Goal: Communication & Community: Connect with others

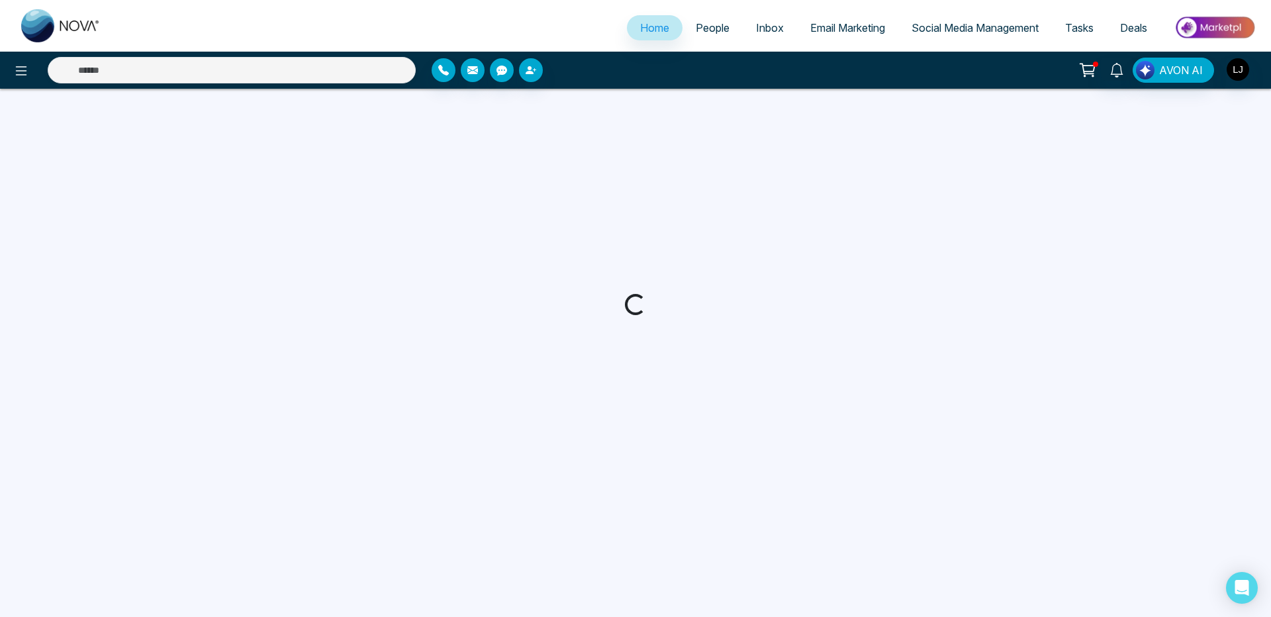
select select "*"
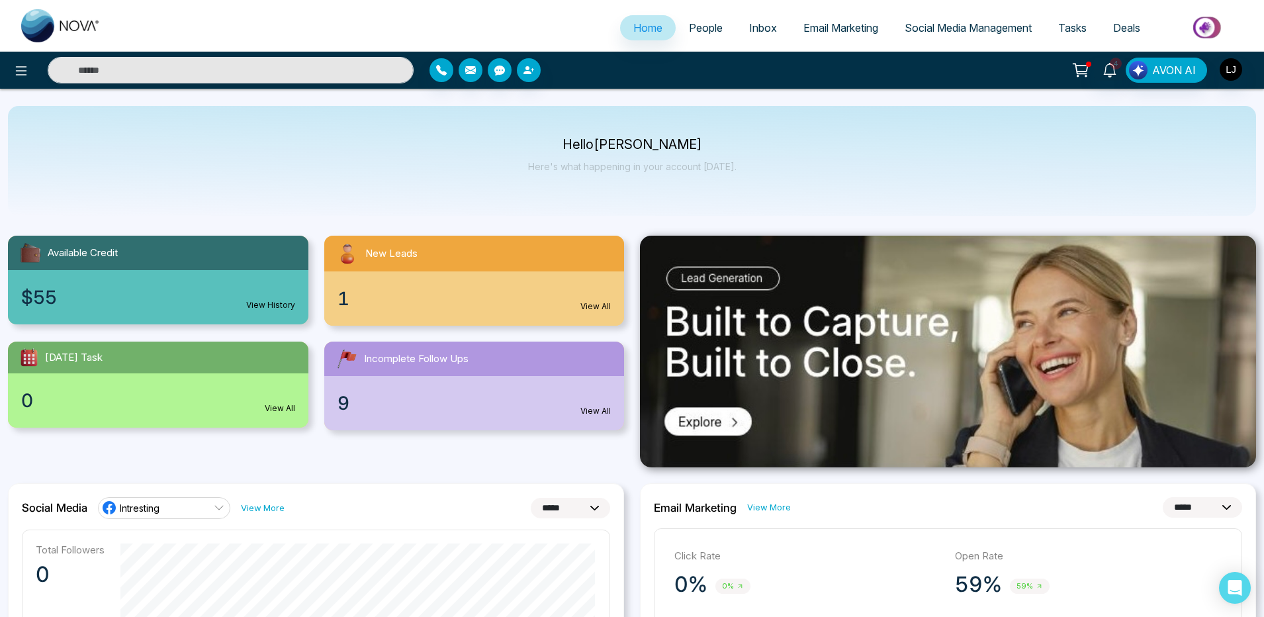
click at [698, 29] on span "People" at bounding box center [706, 27] width 34 height 13
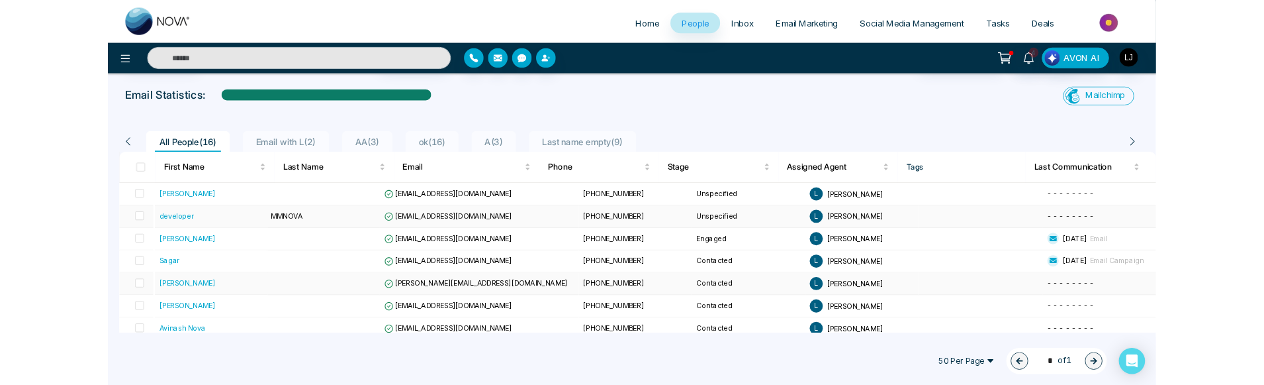
scroll to position [79, 0]
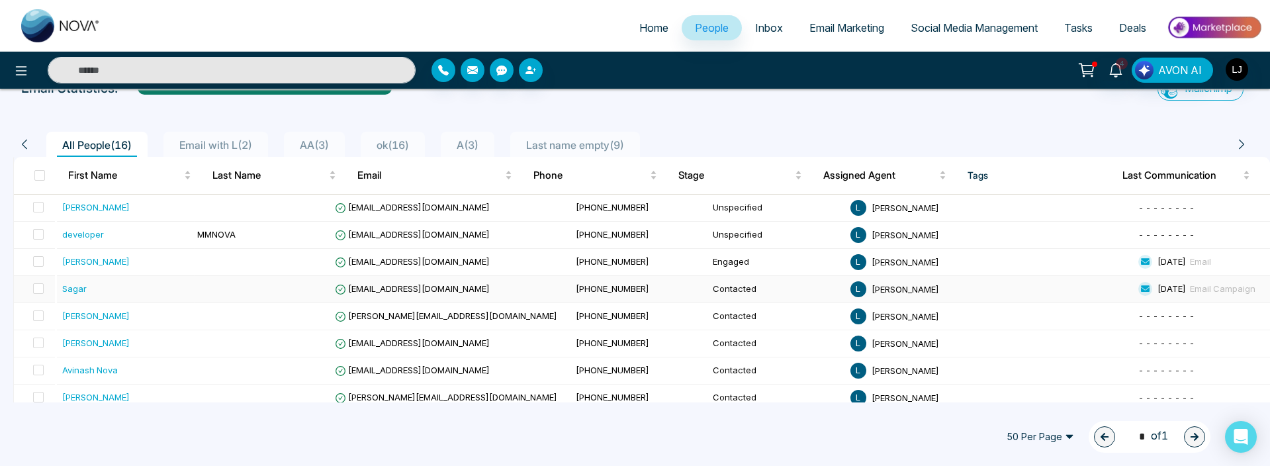
click at [80, 291] on div "Sagar" at bounding box center [74, 288] width 24 height 13
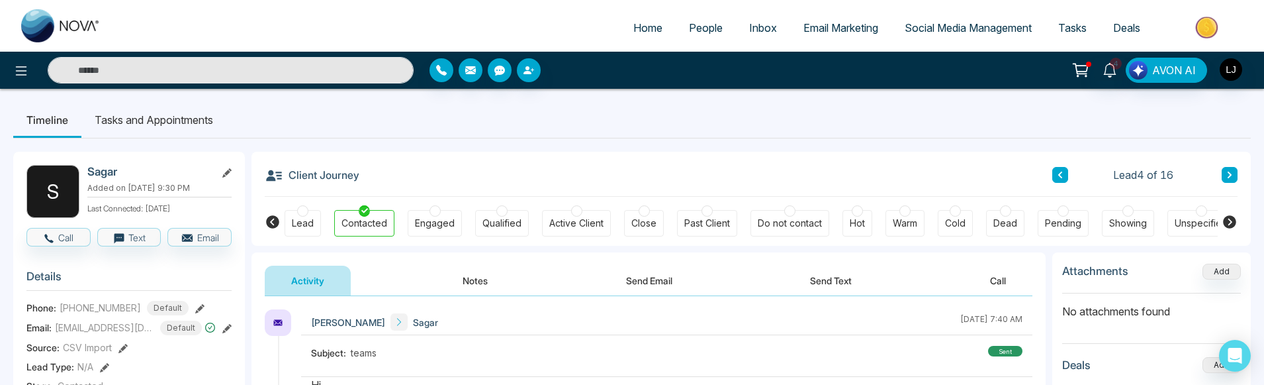
scroll to position [79, 0]
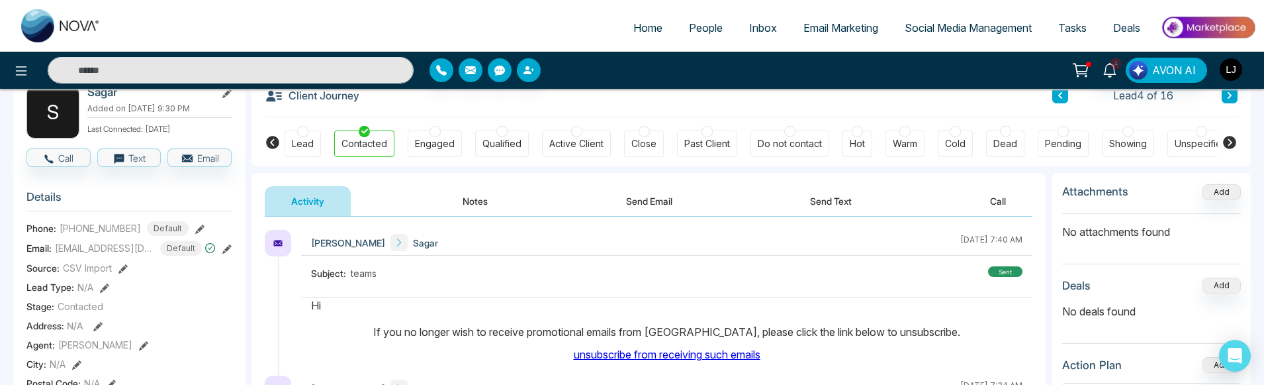
click at [667, 203] on button "Send Email" at bounding box center [649, 201] width 99 height 30
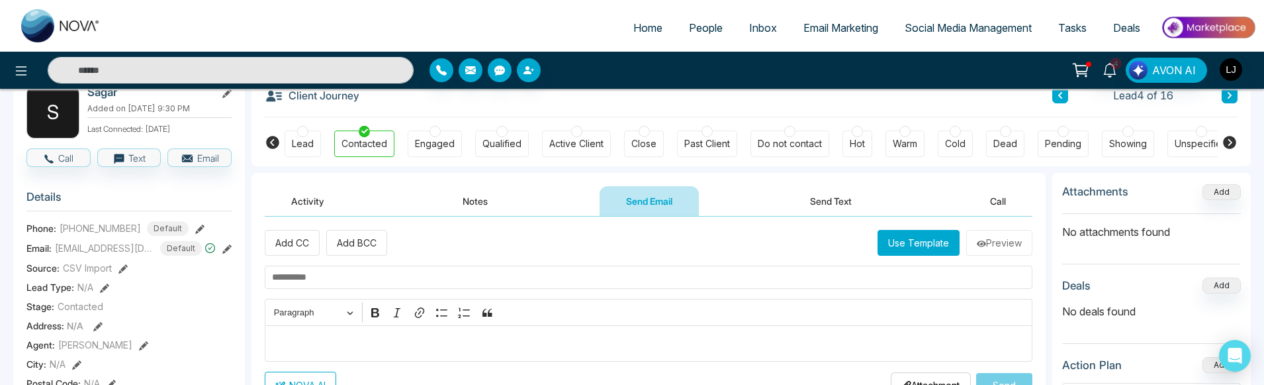
click at [356, 277] on input "text" at bounding box center [649, 276] width 768 height 23
type input "***"
click at [366, 334] on div "Editor editing area: main" at bounding box center [649, 343] width 768 height 36
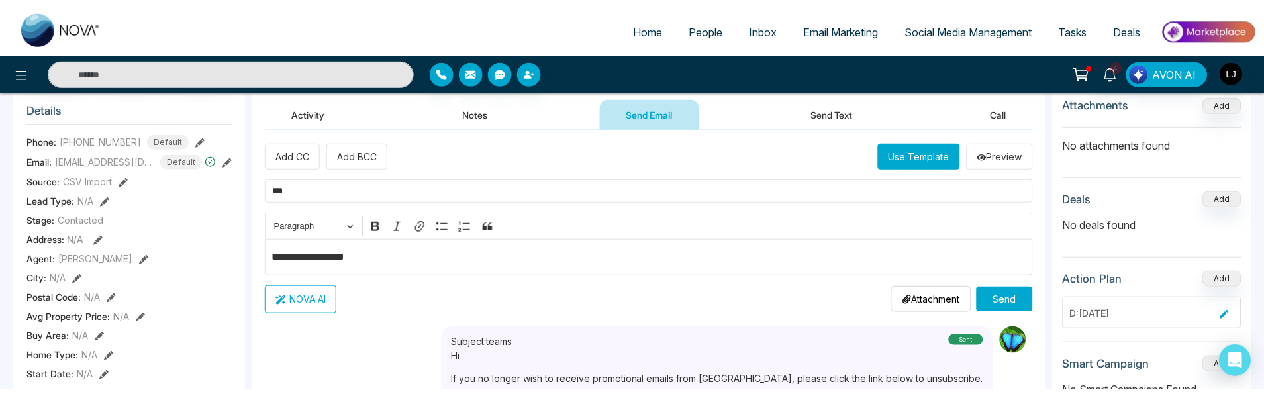
scroll to position [318, 0]
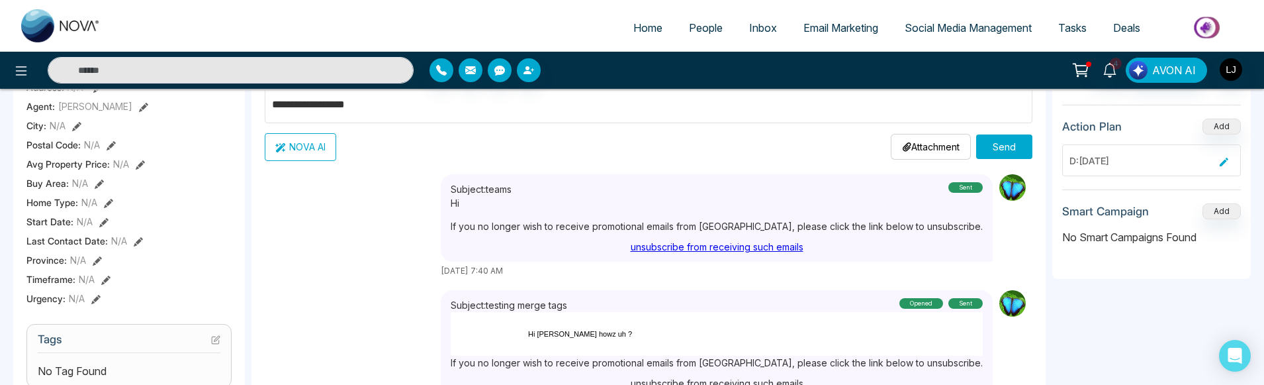
click at [1001, 151] on button "Send" at bounding box center [1004, 146] width 56 height 24
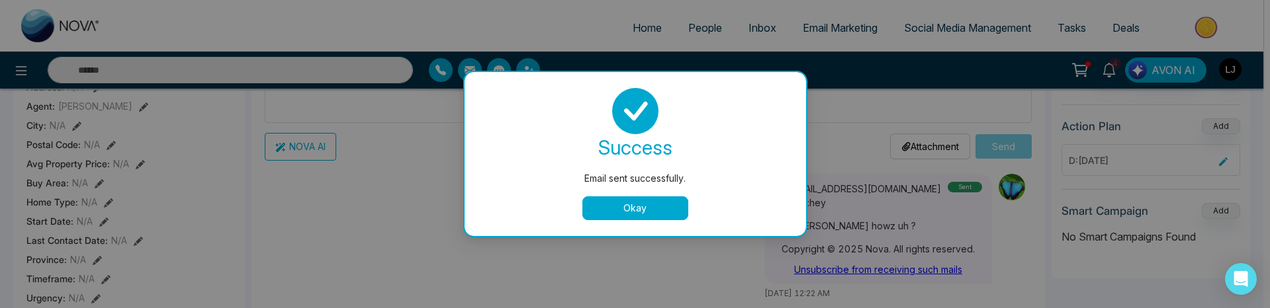
click at [637, 197] on button "Okay" at bounding box center [636, 209] width 106 height 24
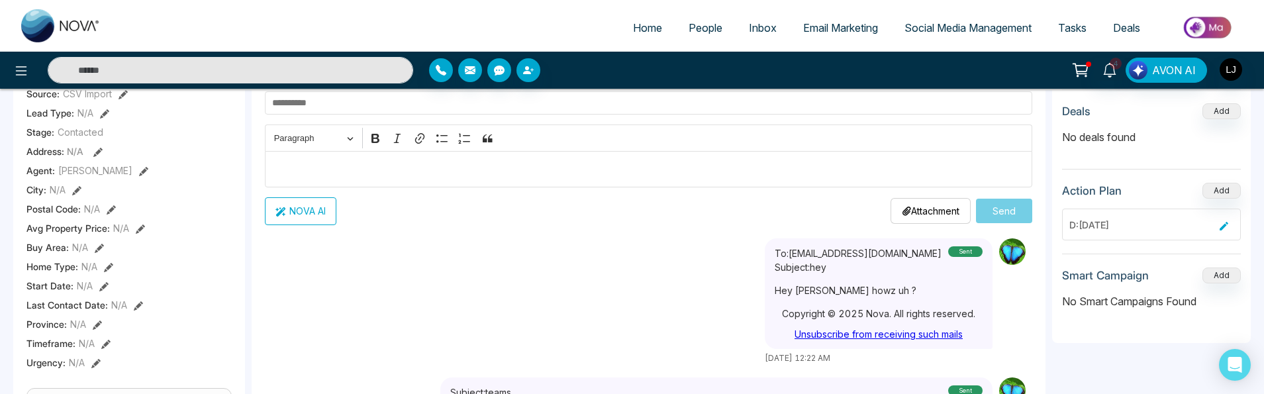
scroll to position [159, 0]
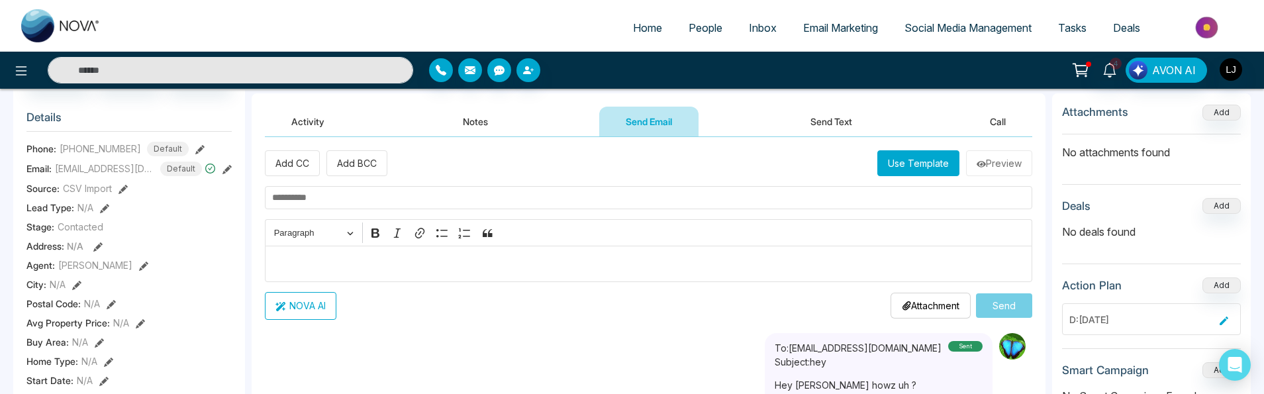
click at [925, 164] on button "Use Template" at bounding box center [918, 163] width 82 height 26
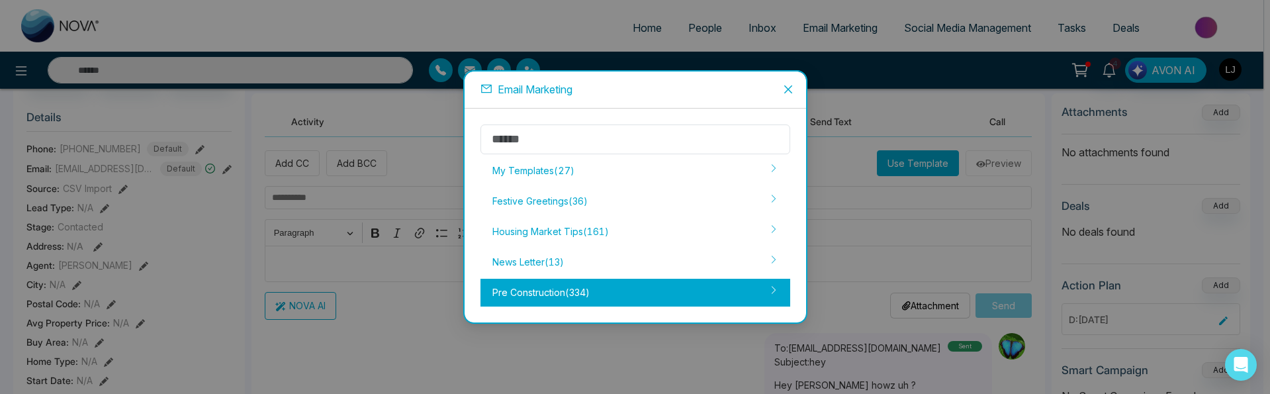
click at [556, 285] on div "Pre Construction ( 334 )" at bounding box center [636, 293] width 310 height 28
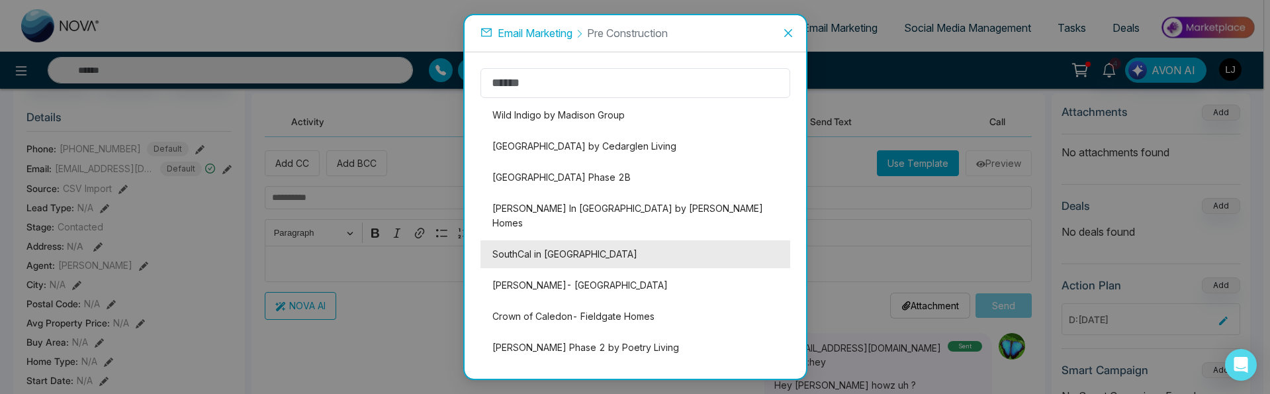
click at [557, 246] on li "SouthCal in [GEOGRAPHIC_DATA]" at bounding box center [636, 254] width 310 height 28
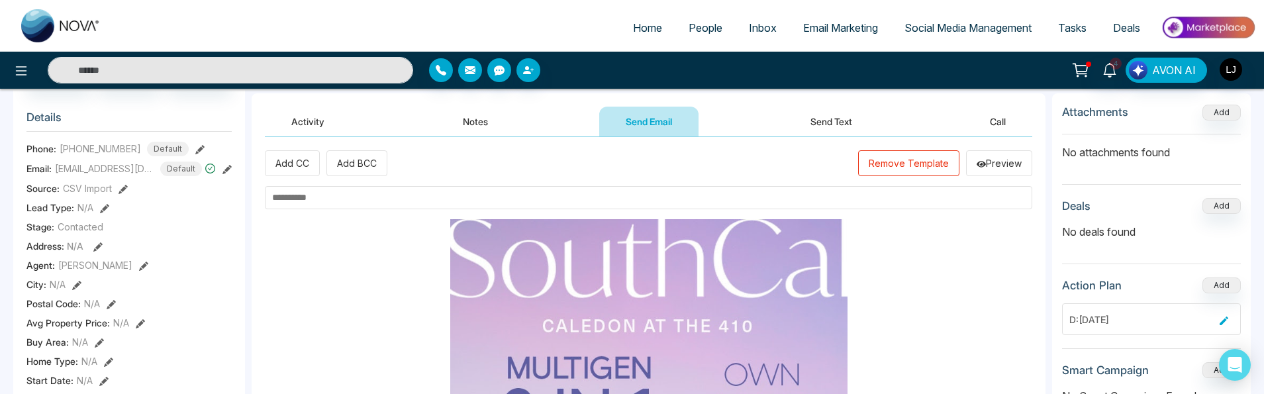
click at [418, 206] on input "text" at bounding box center [648, 197] width 767 height 23
type input "*********"
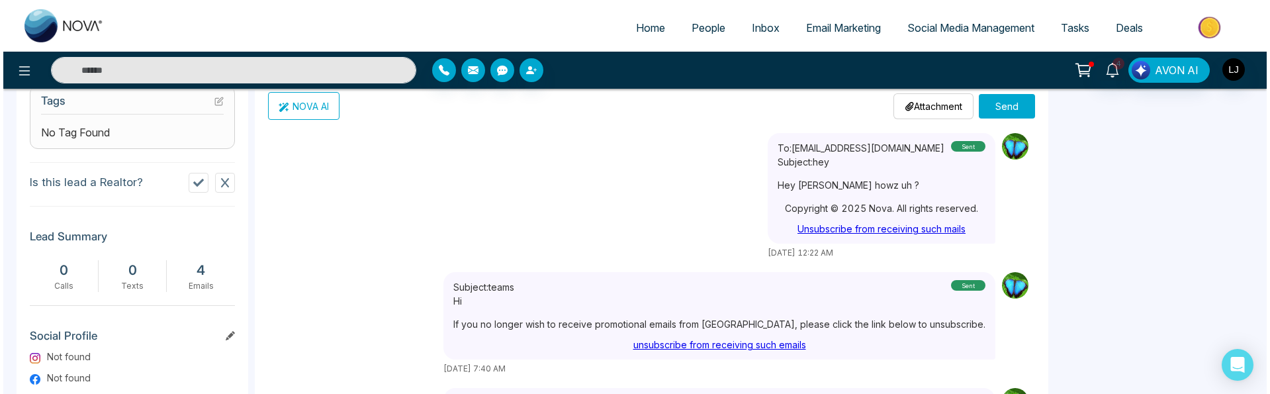
scroll to position [58, 0]
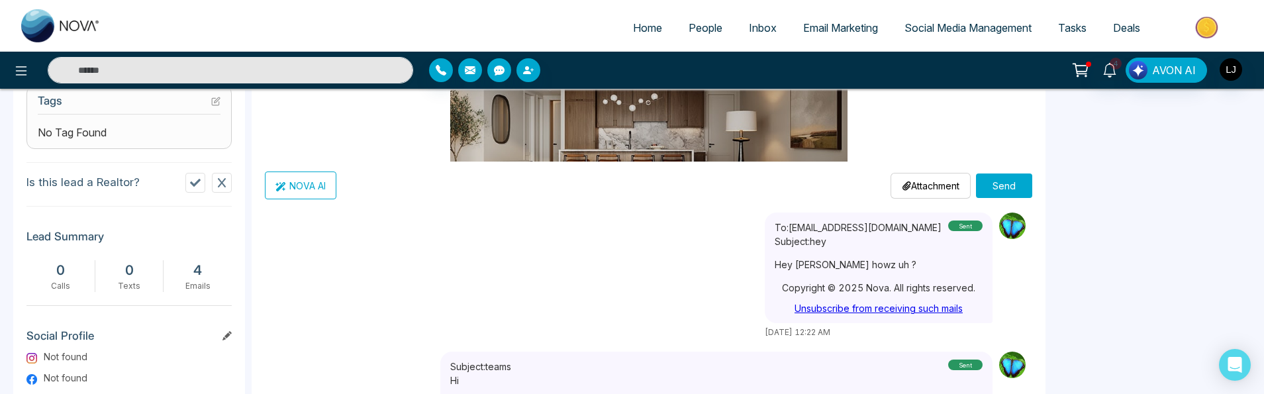
click at [1008, 186] on button "Send" at bounding box center [1004, 185] width 56 height 24
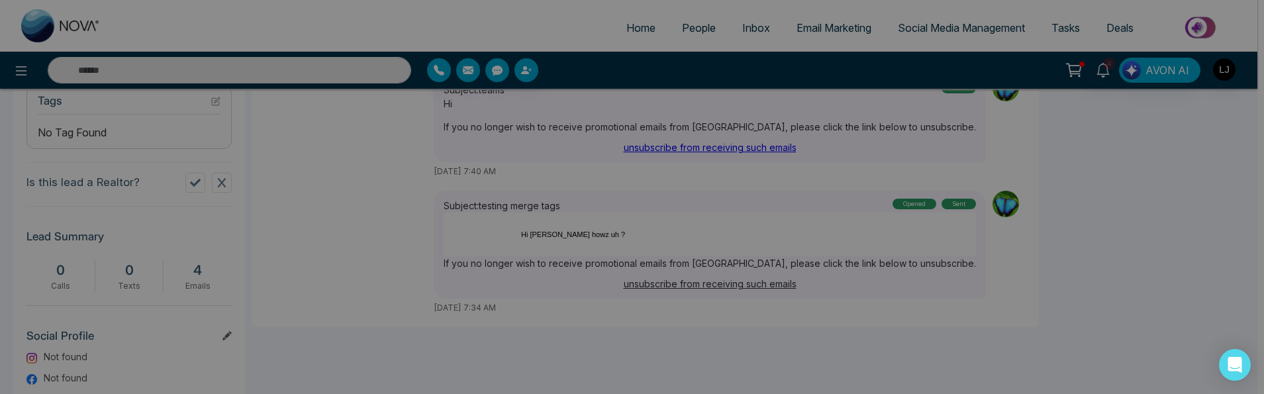
scroll to position [0, 0]
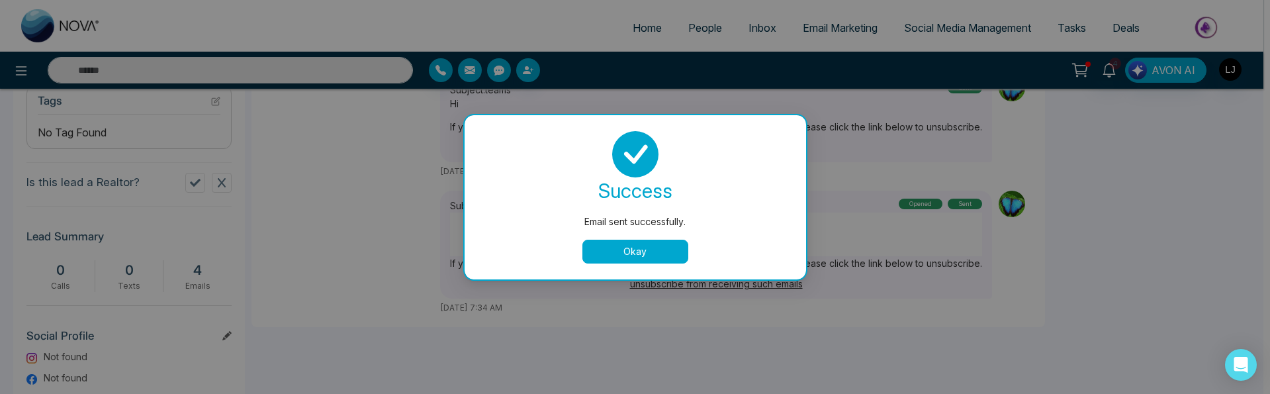
click at [650, 254] on button "Okay" at bounding box center [636, 252] width 106 height 24
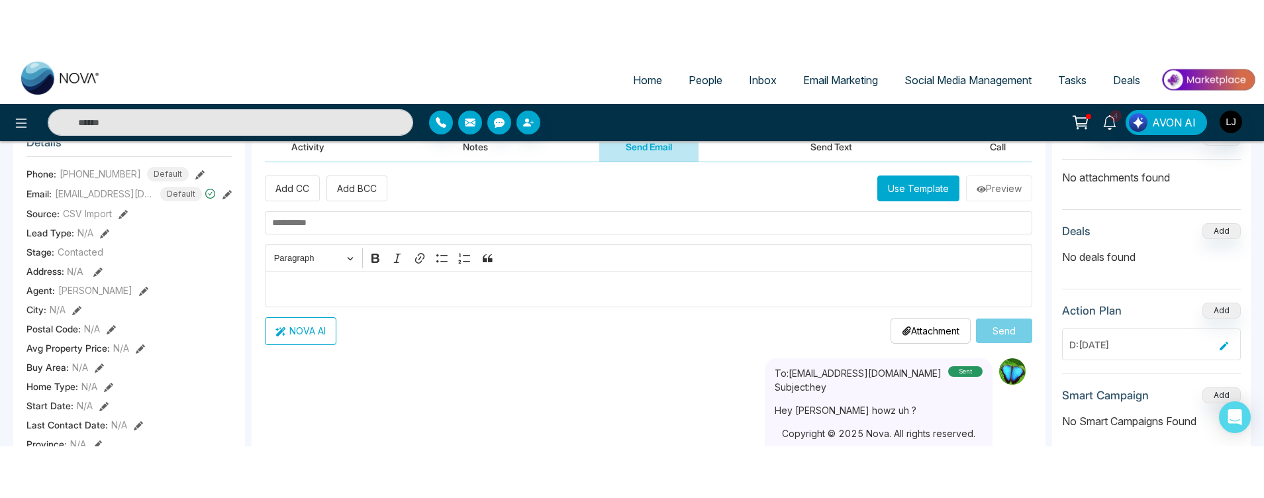
scroll to position [159, 0]
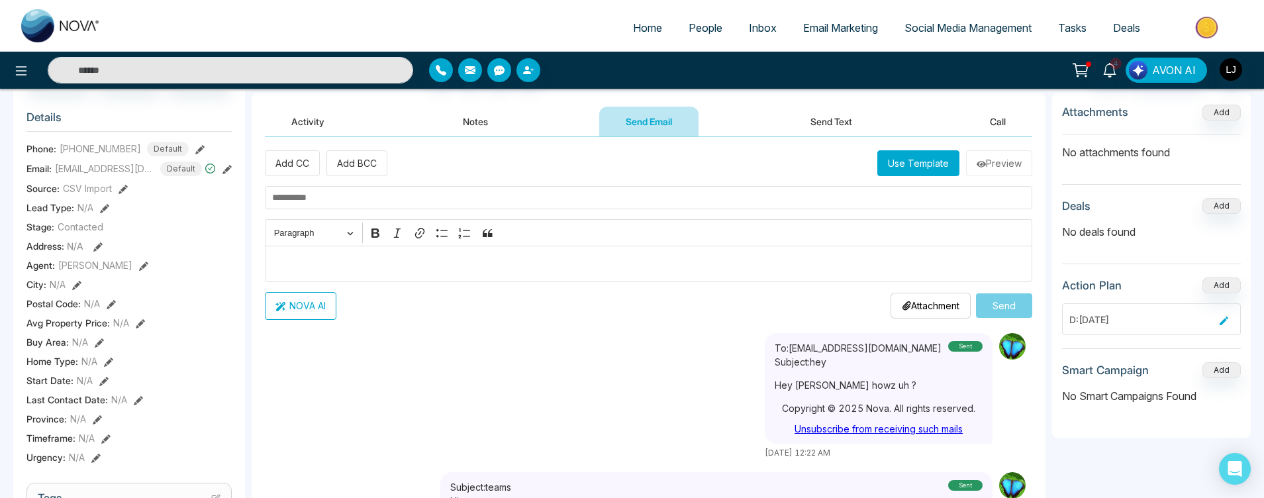
click at [923, 165] on button "Use Template" at bounding box center [918, 163] width 82 height 26
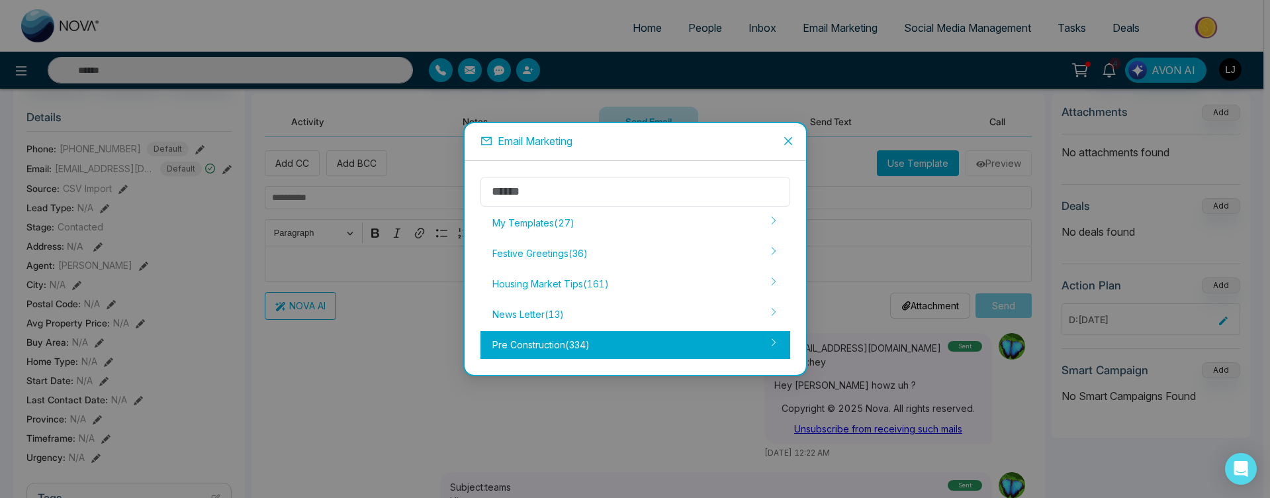
click at [515, 337] on div "Pre Construction ( 334 )" at bounding box center [636, 345] width 310 height 28
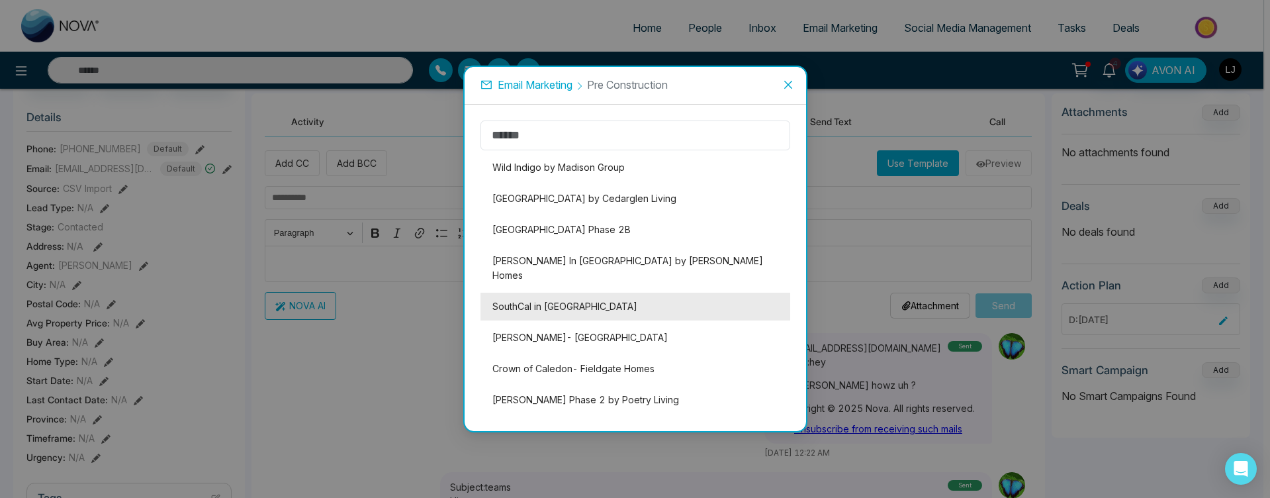
click at [573, 293] on li "SouthCal in [GEOGRAPHIC_DATA]" at bounding box center [636, 307] width 310 height 28
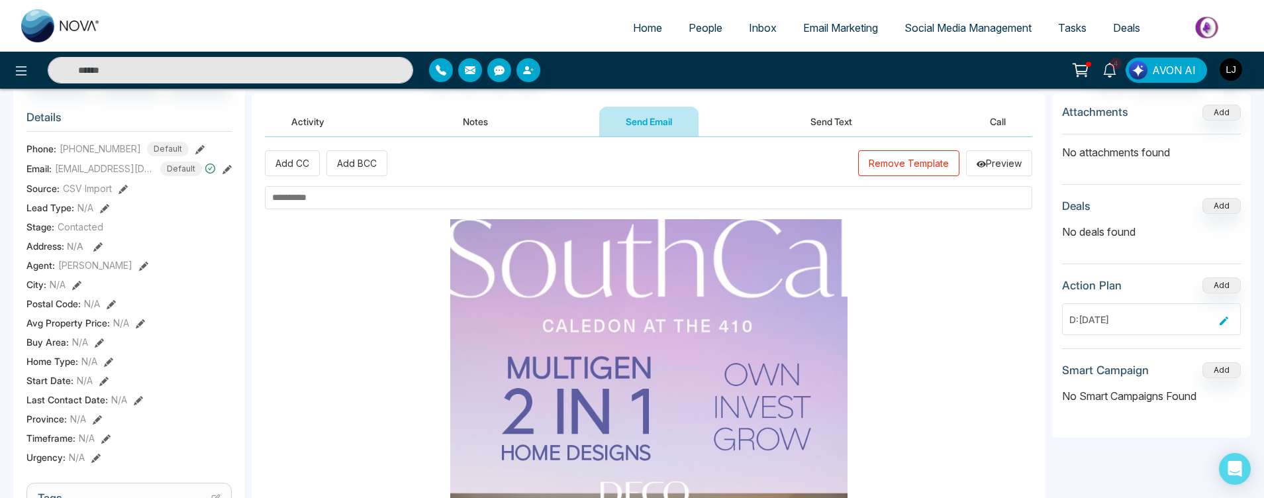
click at [598, 200] on input "text" at bounding box center [648, 197] width 767 height 23
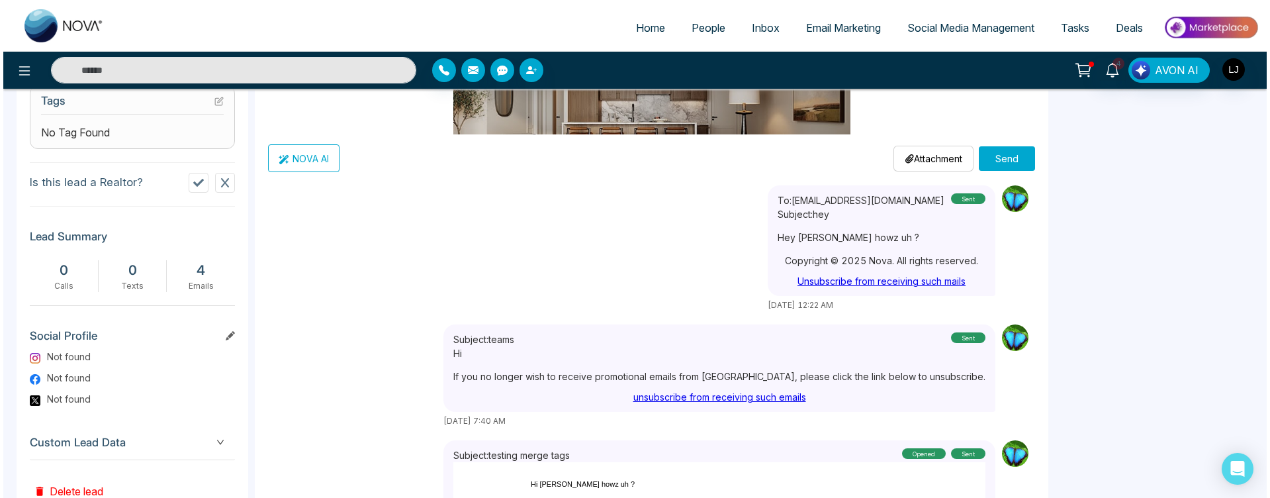
scroll to position [58, 0]
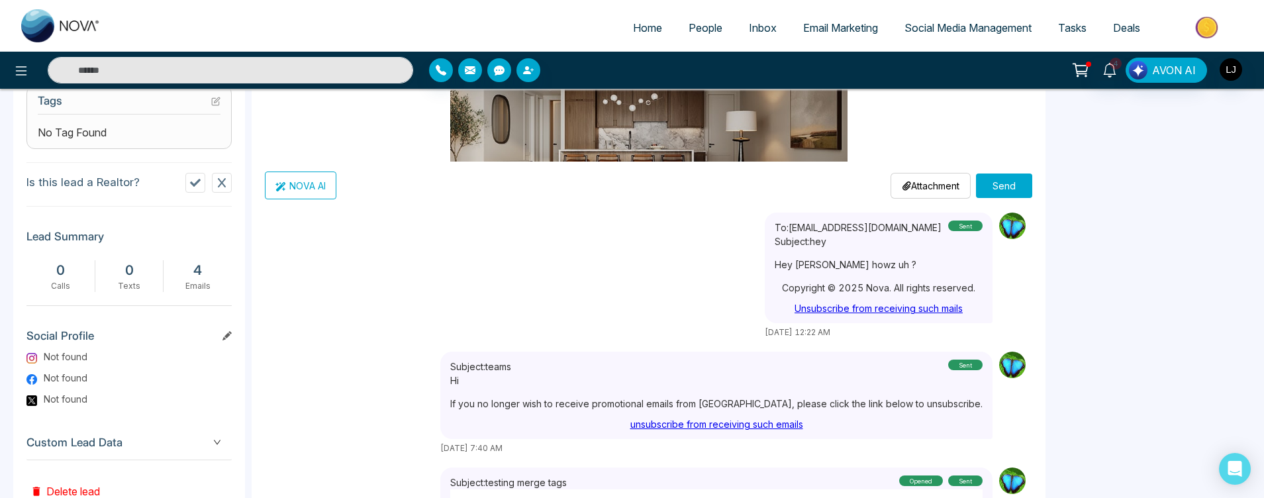
type input "*********"
click at [999, 186] on button "Send" at bounding box center [1004, 185] width 56 height 24
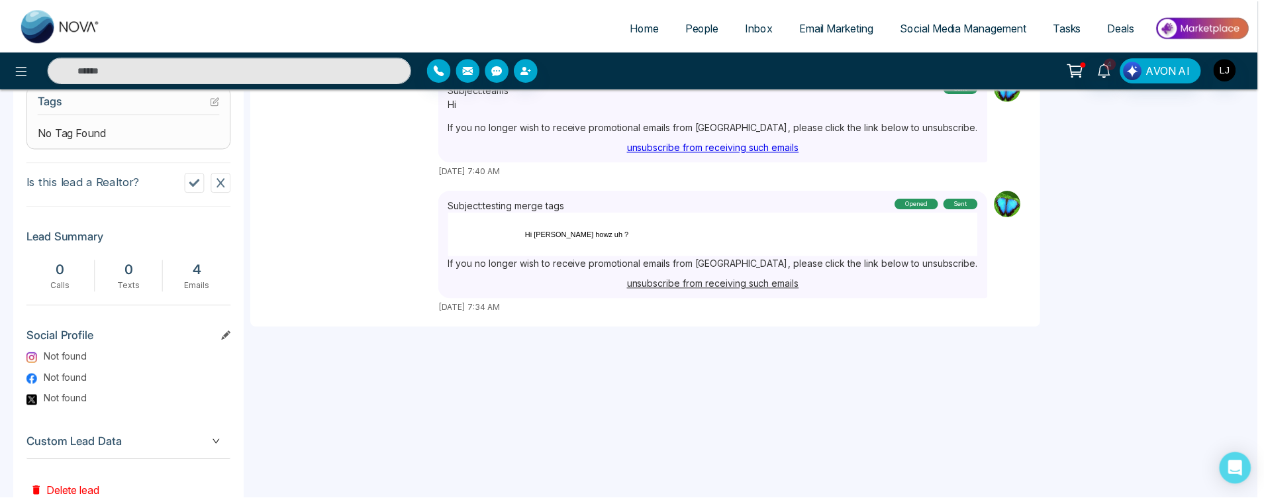
scroll to position [0, 0]
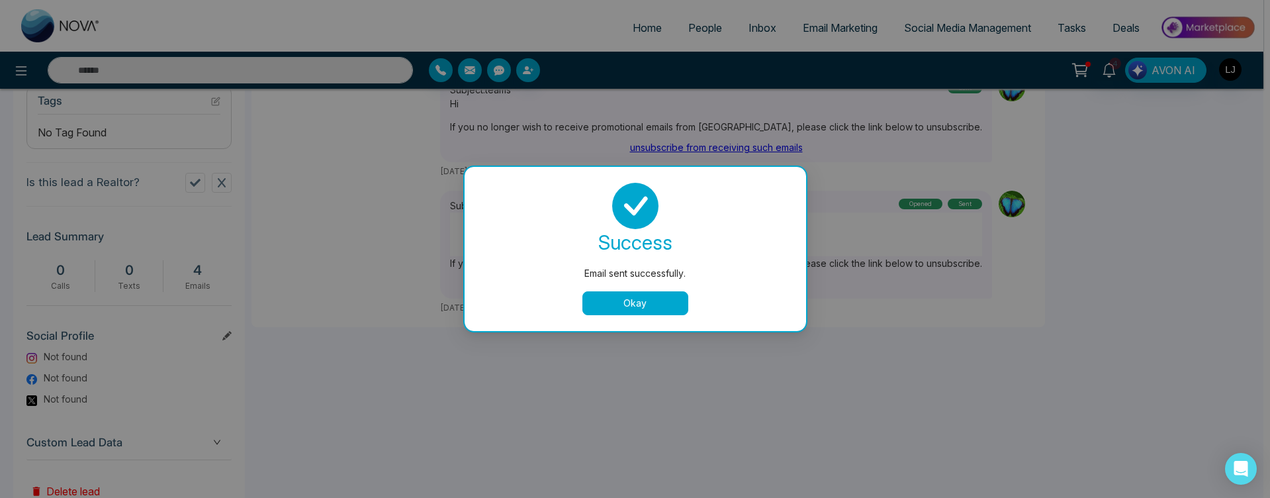
click at [651, 303] on button "Okay" at bounding box center [636, 303] width 106 height 24
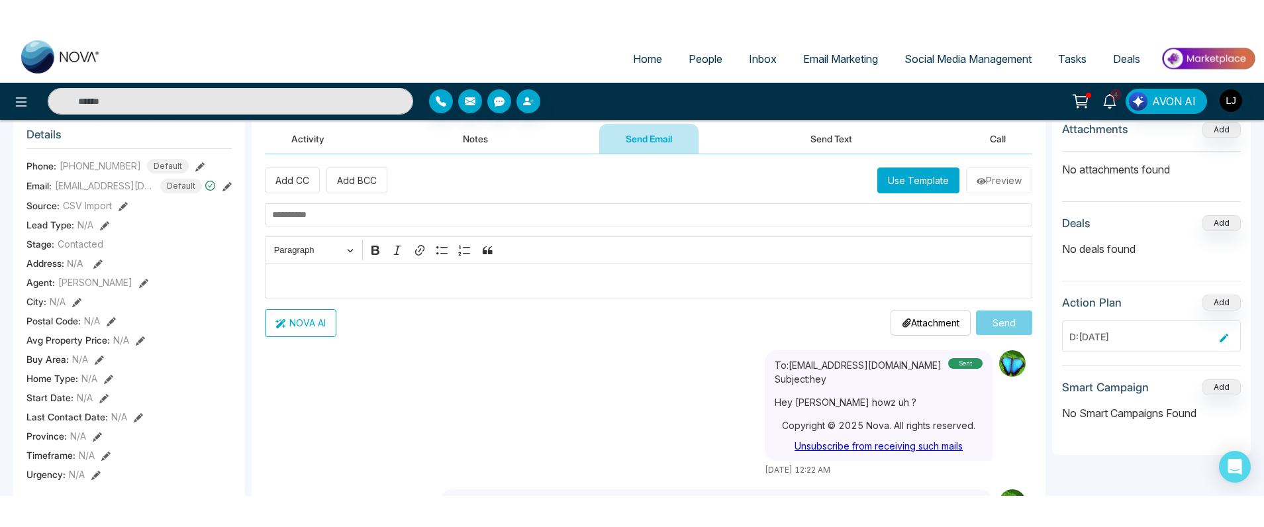
scroll to position [79, 0]
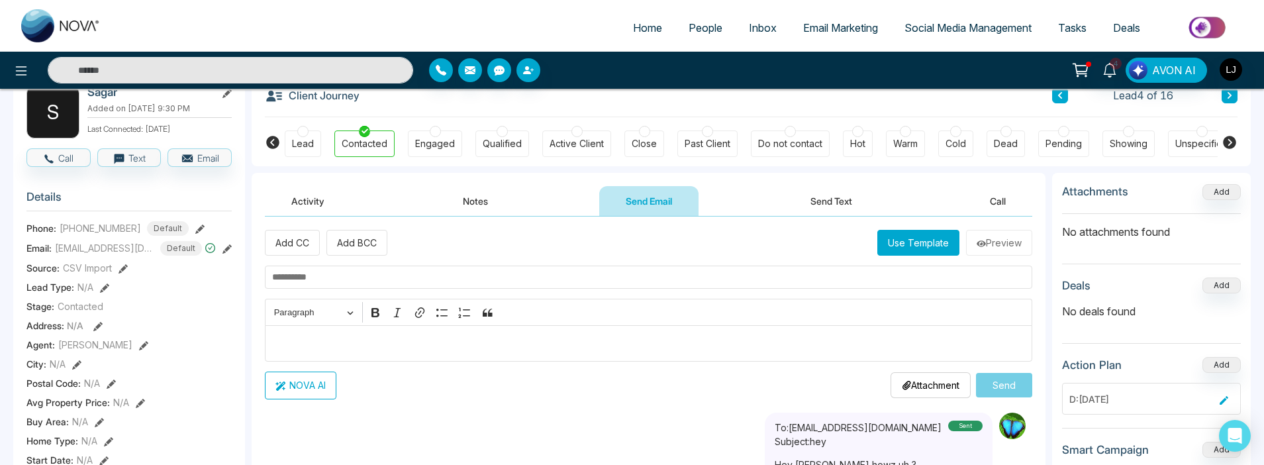
click at [407, 289] on input "text" at bounding box center [648, 276] width 767 height 23
type input "**********"
click at [496, 336] on p "Editor editing area: main" at bounding box center [648, 343] width 753 height 16
click at [1019, 387] on button "Send" at bounding box center [1004, 385] width 56 height 24
